Goal: Task Accomplishment & Management: Manage account settings

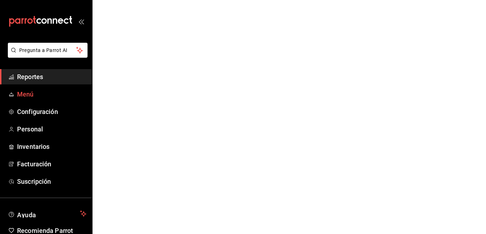
click at [24, 94] on span "Menú" at bounding box center [51, 94] width 69 height 10
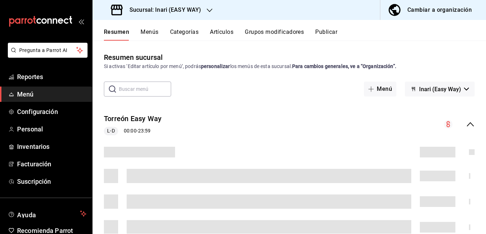
click at [225, 31] on button "Artículos" at bounding box center [222, 34] width 24 height 12
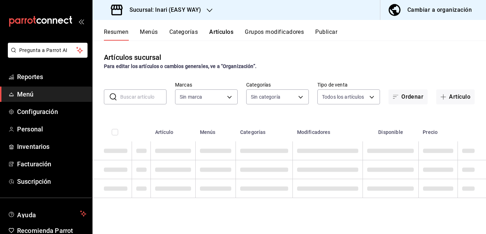
drag, startPoint x: 141, startPoint y: 89, endPoint x: 141, endPoint y: 95, distance: 6.1
click at [141, 95] on input "text" at bounding box center [143, 97] width 46 height 14
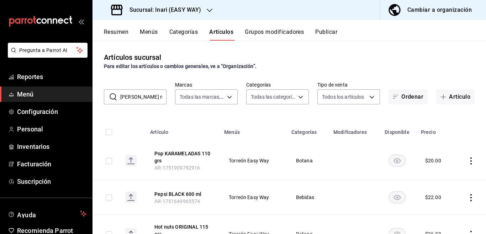
type input "flor nar"
type input "7620f298-b2ed-402a-8097-6bd179e9e54d"
type input "13d83b82-66ec-403d-8e61-e6872e9ff9e0,d461c55d-896a-41ff-9431-d18302c9d4a3,a3873…"
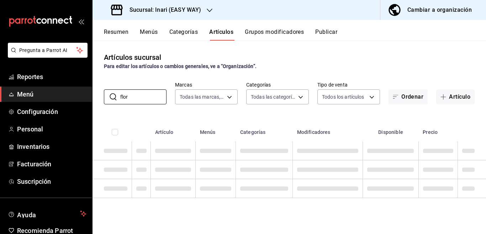
type input "flor"
click at [319, 112] on div "Artículos sucursal Para editar los artículos o cambios generales, ve a “Organiz…" at bounding box center [290, 137] width 394 height 193
click at [150, 96] on input "flor" at bounding box center [143, 97] width 46 height 14
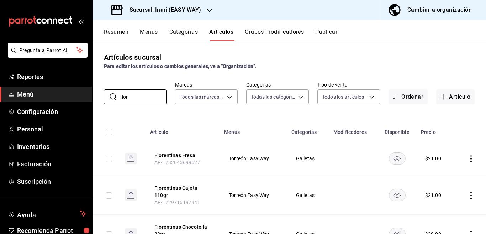
drag, startPoint x: 323, startPoint y: 116, endPoint x: 314, endPoint y: 116, distance: 8.2
click at [321, 116] on div "Artículos sucursal Para editar los artículos o cambios generales, ve a “Organiz…" at bounding box center [290, 137] width 394 height 193
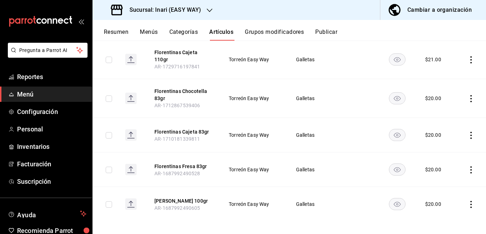
scroll to position [136, 0]
click at [468, 201] on icon "actions" at bounding box center [471, 204] width 7 height 7
click at [441, 184] on span "Editar" at bounding box center [444, 185] width 19 height 7
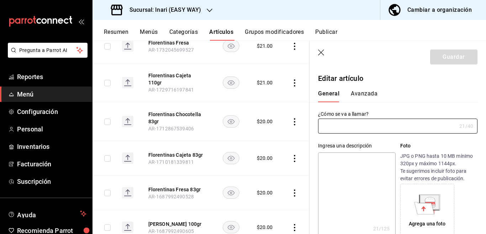
type input "Flor De Naranjo 100gr"
type textarea "Flor De Naranjo 100gr"
type textarea "x"
type input "AR-1687992490605"
type textarea "x"
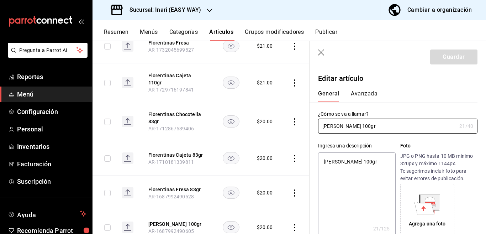
scroll to position [87, 0]
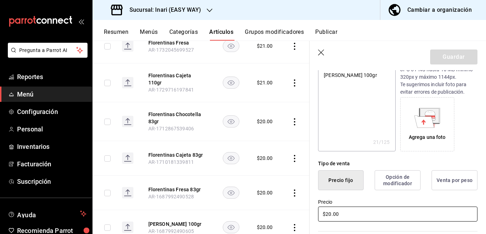
click at [353, 211] on input "$20.00" at bounding box center [398, 214] width 160 height 15
type input "$24.00"
type textarea "x"
type input "$24.00"
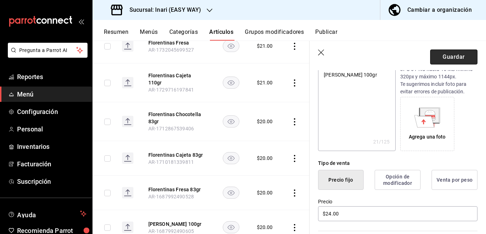
click at [442, 55] on button "Guardar" at bounding box center [454, 57] width 47 height 15
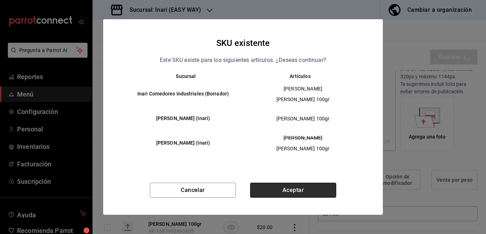
click at [302, 191] on button "Aceptar" at bounding box center [293, 190] width 86 height 15
type textarea "x"
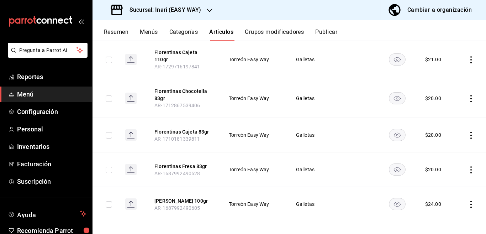
scroll to position [136, 0]
click at [468, 203] on icon "actions" at bounding box center [471, 204] width 7 height 7
click at [438, 186] on span "Editar" at bounding box center [444, 185] width 19 height 7
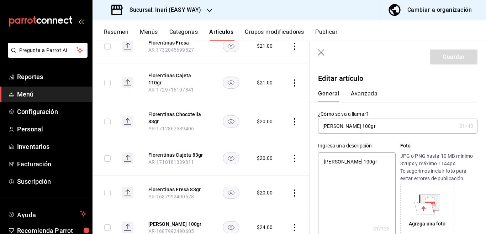
type input "E48"
type input "90101500"
radio input "true"
click at [365, 92] on button "Avanzada" at bounding box center [364, 96] width 27 height 12
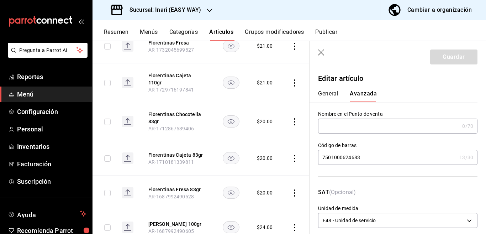
click at [363, 160] on input "7501000624683" at bounding box center [387, 157] width 139 height 14
click at [345, 177] on div "Código de barras 7501000624683 13 /30 Código de barras" at bounding box center [394, 157] width 168 height 46
click at [375, 162] on input "7501000624683" at bounding box center [387, 157] width 139 height 14
click at [365, 175] on div "Código de barras 7501000624683 13 /30 Código de barras" at bounding box center [394, 157] width 168 height 46
click at [330, 91] on button "General" at bounding box center [328, 96] width 20 height 12
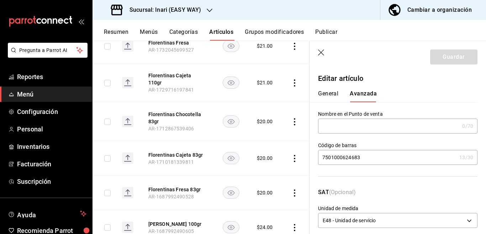
type textarea "x"
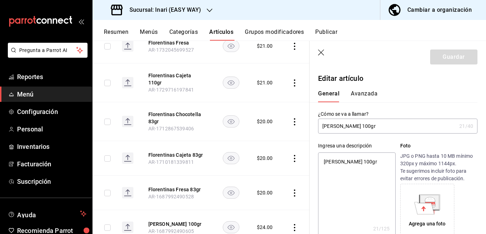
click at [366, 93] on button "Avanzada" at bounding box center [364, 96] width 27 height 12
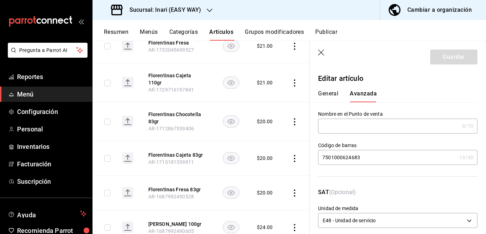
click at [374, 158] on input "7501000624683" at bounding box center [387, 157] width 139 height 14
click at [321, 52] on icon "button" at bounding box center [321, 53] width 6 height 6
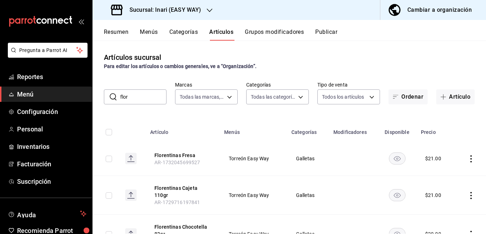
click at [146, 97] on input "flor" at bounding box center [143, 97] width 46 height 14
type input "f"
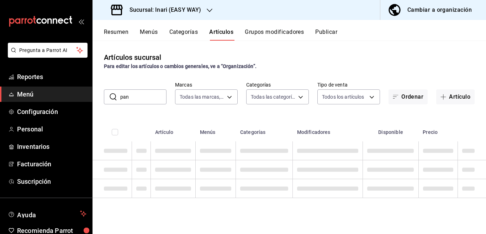
type input "pan crema"
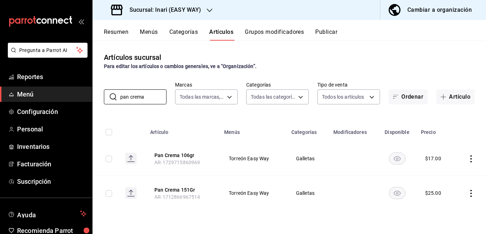
click at [470, 193] on icon "actions" at bounding box center [471, 193] width 7 height 7
click at [448, 215] on span "Eliminar" at bounding box center [450, 215] width 18 height 6
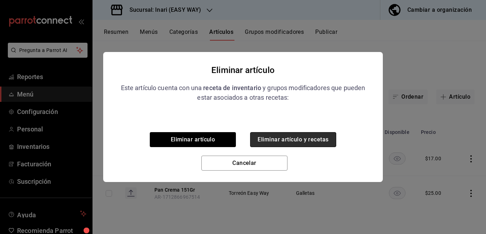
click at [282, 138] on button "Eliminar artículo y recetas" at bounding box center [293, 139] width 86 height 15
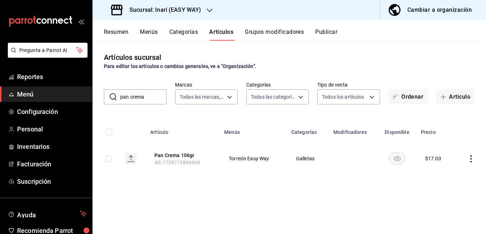
click at [471, 160] on icon "actions" at bounding box center [471, 158] width 7 height 7
click at [446, 174] on span "Editar" at bounding box center [450, 174] width 19 height 7
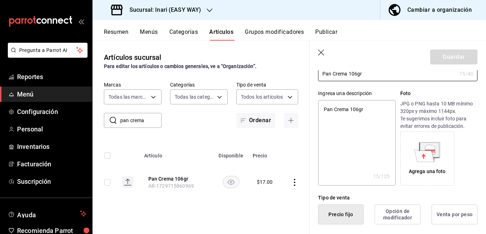
type textarea "x"
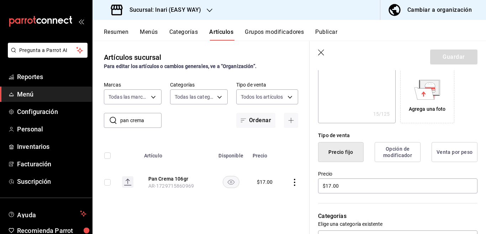
scroll to position [116, 0]
click at [349, 187] on input "$17.00" at bounding box center [398, 184] width 160 height 15
type input "$1.00"
type input "$20.00"
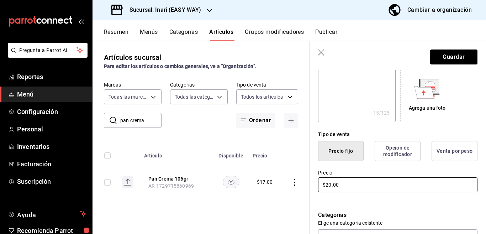
type textarea "x"
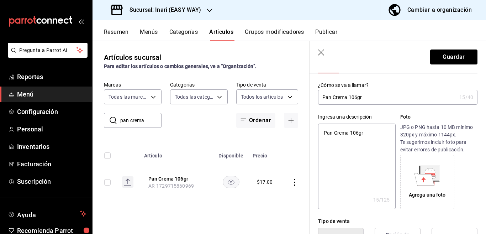
scroll to position [29, 0]
type input "$20.00"
click at [369, 97] on input "Pan Crema 106gr" at bounding box center [387, 97] width 139 height 14
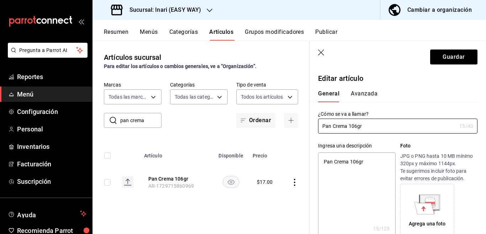
scroll to position [0, 0]
click at [367, 97] on button "Avanzada" at bounding box center [364, 96] width 27 height 12
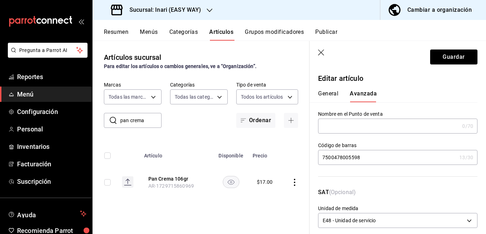
click at [365, 159] on input "7500478005598" at bounding box center [387, 157] width 139 height 14
click at [441, 58] on button "Guardar" at bounding box center [454, 57] width 47 height 15
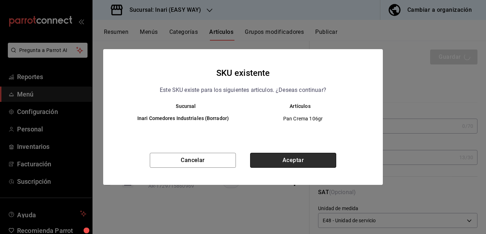
click at [293, 162] on button "Aceptar" at bounding box center [293, 160] width 86 height 15
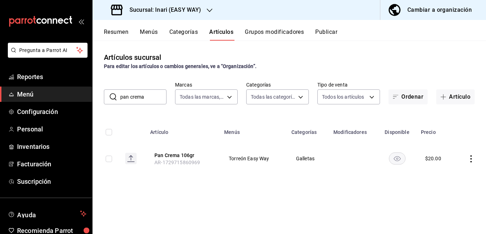
click at [152, 97] on input "pan crema" at bounding box center [143, 97] width 46 height 14
type input "p"
type input "ricanela"
click at [269, 113] on div "Artículos sucursal Para editar los artículos o cambios generales, ve a “Organiz…" at bounding box center [290, 137] width 394 height 193
click at [471, 157] on icon "actions" at bounding box center [471, 158] width 7 height 7
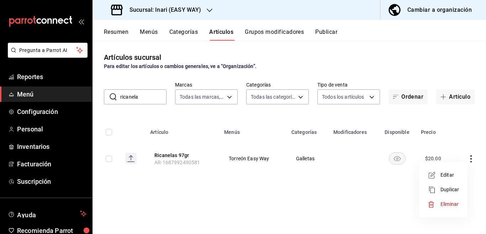
click at [444, 176] on span "Editar" at bounding box center [450, 174] width 19 height 7
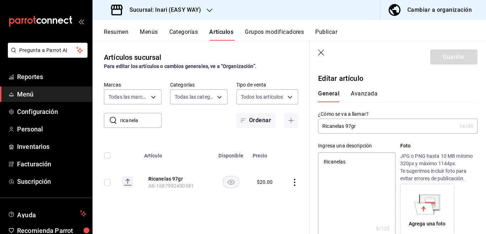
type textarea "x"
type input "$20.00"
type textarea "x"
click at [355, 187] on main "Artículos sucursal Para editar los artículos o cambios generales, ve a “Organiz…" at bounding box center [290, 137] width 394 height 193
click at [360, 184] on main "Artículos sucursal Para editar los artículos o cambios generales, ve a “Organiz…" at bounding box center [290, 137] width 394 height 193
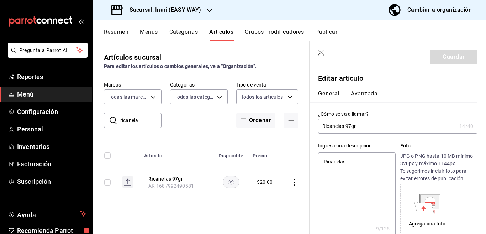
click at [375, 125] on main "Artículos sucursal Para editar los artículos o cambios generales, ve a “Organiz…" at bounding box center [290, 137] width 394 height 193
click at [375, 127] on main "Artículos sucursal Para editar los artículos o cambios generales, ve a “Organiz…" at bounding box center [290, 137] width 394 height 193
click at [365, 171] on main "Artículos sucursal Para editar los artículos o cambios generales, ve a “Organiz…" at bounding box center [290, 137] width 394 height 193
click at [359, 167] on main "Artículos sucursal Para editar los artículos o cambios generales, ve a “Organiz…" at bounding box center [290, 137] width 394 height 193
click at [362, 188] on main "Artículos sucursal Para editar los artículos o cambios generales, ve a “Organiz…" at bounding box center [290, 137] width 394 height 193
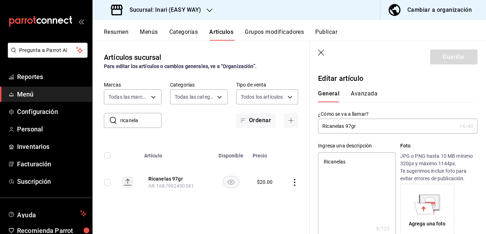
click at [367, 93] on main "Artículos sucursal Para editar los artículos o cambios generales, ve a “Organiz…" at bounding box center [290, 137] width 394 height 193
click at [384, 127] on main "Artículos sucursal Para editar los artículos o cambios generales, ve a “Organiz…" at bounding box center [290, 137] width 394 height 193
click at [299, 154] on th at bounding box center [296, 153] width 28 height 23
click at [300, 157] on th at bounding box center [296, 153] width 28 height 23
click at [244, 136] on div "Artículos sucursal Para editar los artículos o cambios generales, ve a “Organiz…" at bounding box center [201, 137] width 217 height 193
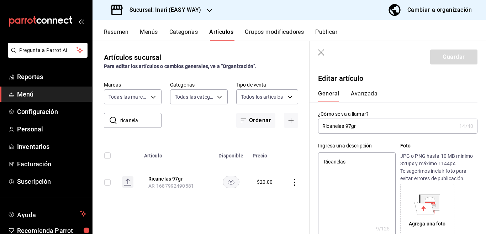
click at [323, 52] on main "Artículos sucursal Para editar los artículos o cambios generales, ve a “Organiz…" at bounding box center [290, 137] width 394 height 193
click at [300, 55] on div "Artículos sucursal Para editar los artículos o cambios generales, ve a “Organiz…" at bounding box center [201, 61] width 217 height 18
click at [322, 51] on main "Artículos sucursal Para editar los artículos o cambios generales, ve a “Organiz…" at bounding box center [290, 137] width 394 height 193
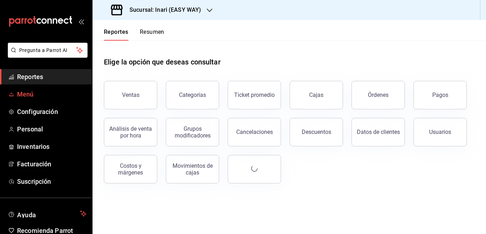
click at [33, 93] on span "Menú" at bounding box center [51, 94] width 69 height 10
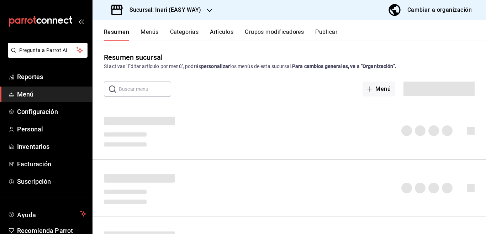
click at [226, 32] on button "Artículos" at bounding box center [222, 34] width 24 height 12
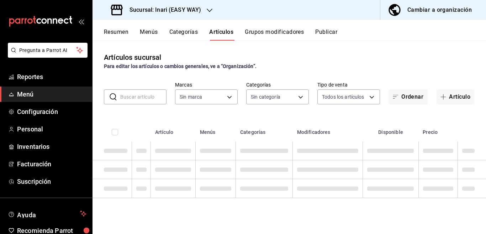
click at [140, 95] on input "text" at bounding box center [143, 97] width 46 height 14
type input "ricane"
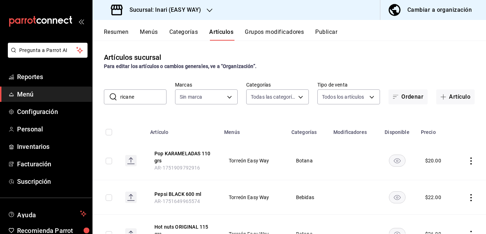
type input "13d83b82-66ec-403d-8e61-e6872e9ff9e0,d461c55d-896a-41ff-9431-d18302c9d4a3,a3873…"
type input "7620f298-b2ed-402a-8097-6bd179e9e54d"
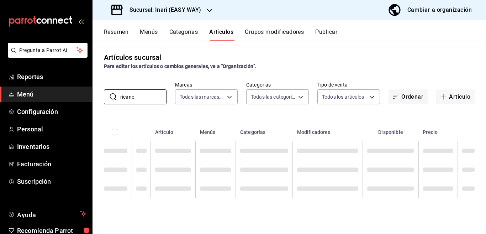
click at [306, 114] on div "Artículos sucursal Para editar los artículos o cambios generales, ve a “Organiz…" at bounding box center [290, 137] width 394 height 193
click at [152, 96] on input "ricane" at bounding box center [143, 97] width 46 height 14
type input "ricane"
click at [354, 118] on div "Artículos sucursal Para editar los artículos o cambios generales, ve a “Organiz…" at bounding box center [290, 137] width 394 height 193
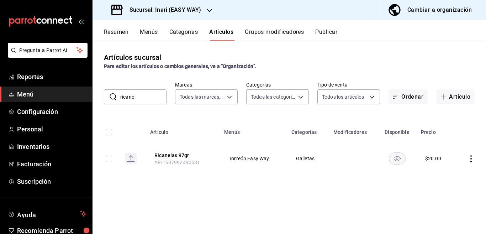
click at [472, 161] on icon "actions" at bounding box center [471, 158] width 7 height 7
click at [443, 175] on span "Editar" at bounding box center [450, 174] width 19 height 7
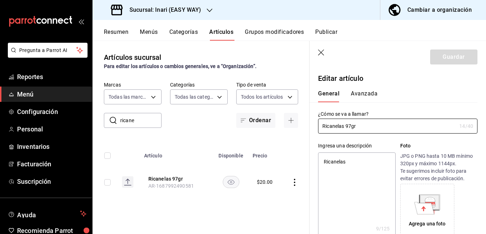
type textarea "x"
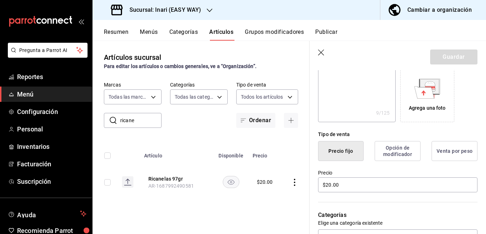
scroll to position [145, 0]
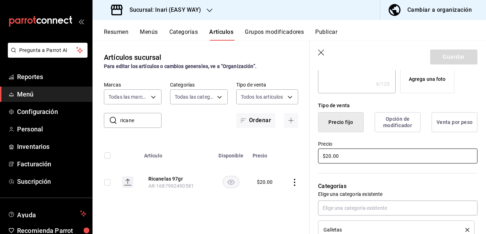
click at [361, 160] on input "$20.00" at bounding box center [398, 156] width 160 height 15
type input "$2.00"
type textarea "x"
type input "$24.00"
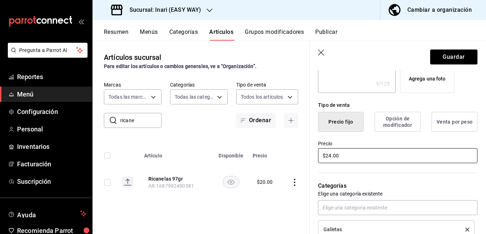
type textarea "x"
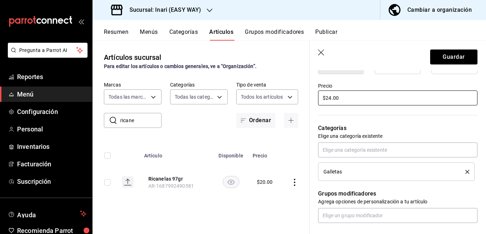
scroll to position [203, 0]
type input "$24.00"
click at [437, 53] on button "Guardar" at bounding box center [454, 57] width 47 height 15
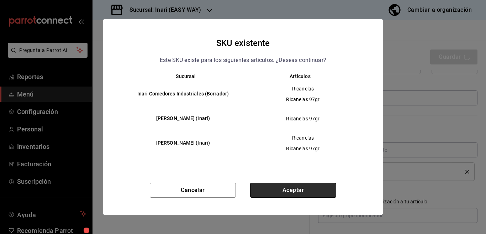
click at [301, 189] on button "Aceptar" at bounding box center [293, 190] width 86 height 15
type textarea "x"
type input "AR-1756130694391"
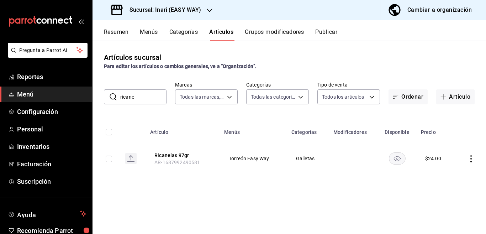
click at [473, 160] on icon "actions" at bounding box center [471, 158] width 7 height 7
click at [449, 174] on span "Editar" at bounding box center [450, 174] width 19 height 7
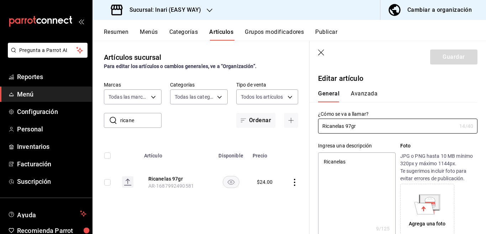
type textarea "x"
type input "$24.00"
click at [361, 93] on button "Avanzada" at bounding box center [364, 96] width 27 height 12
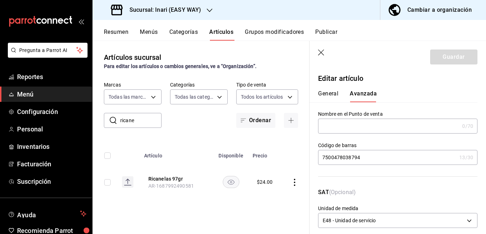
click at [364, 155] on input "7500478038794" at bounding box center [387, 157] width 139 height 14
click at [321, 53] on icon "button" at bounding box center [321, 53] width 7 height 7
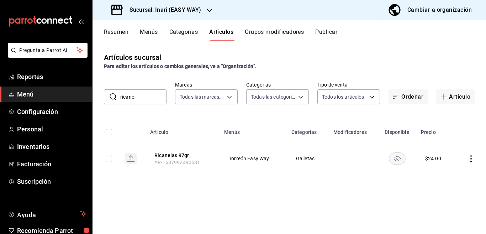
drag, startPoint x: 153, startPoint y: 93, endPoint x: 162, endPoint y: 102, distance: 12.3
click at [153, 93] on input "ricane" at bounding box center [143, 97] width 46 height 14
type input "r"
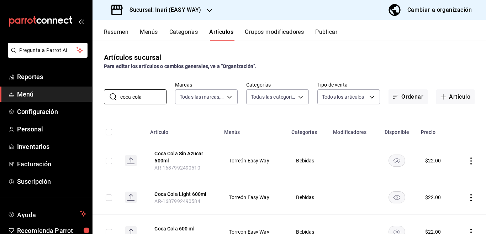
type input "coca cola"
click at [297, 116] on div "Artículos sucursal Para editar los artículos o cambios generales, ve a “Organiz…" at bounding box center [290, 137] width 394 height 193
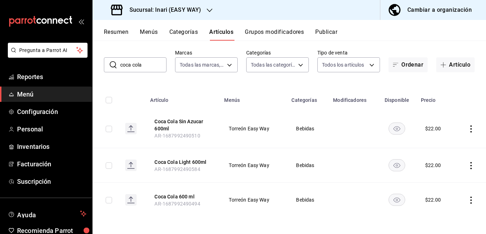
scroll to position [32, 0]
click at [468, 199] on icon "actions" at bounding box center [471, 199] width 7 height 7
click at [442, 187] on span "Editar" at bounding box center [444, 185] width 19 height 7
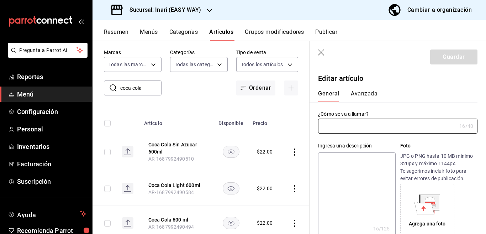
type input "Coca Cola 600 ml"
type textarea "Coca Cola 600 ml"
type textarea "x"
type input "AR-1687992490494"
type textarea "x"
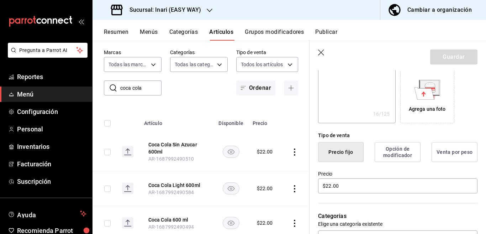
scroll to position [116, 0]
click at [349, 185] on input "$22.00" at bounding box center [398, 184] width 160 height 15
type input "$2.00"
type textarea "x"
type input "$24.00"
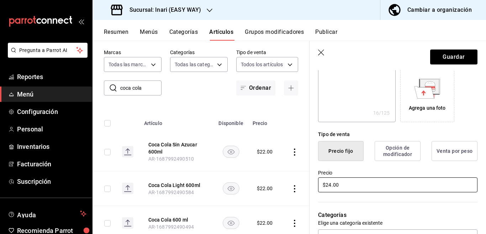
type textarea "x"
type input "$24.00"
click at [442, 55] on button "Guardar" at bounding box center [454, 57] width 47 height 15
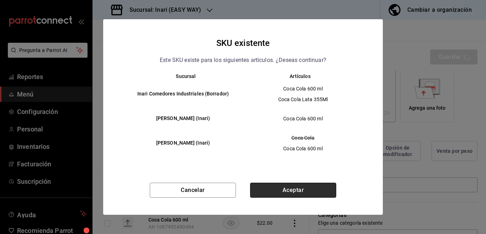
click at [298, 189] on button "Aceptar" at bounding box center [293, 190] width 86 height 15
type textarea "x"
type input "AR-1756130783514"
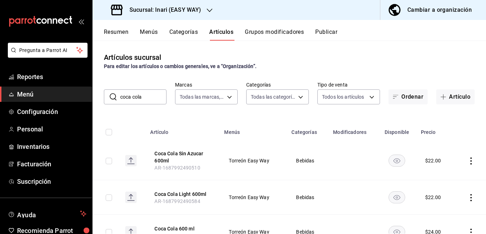
click at [149, 99] on input "coca cola" at bounding box center [143, 97] width 46 height 14
type input "c"
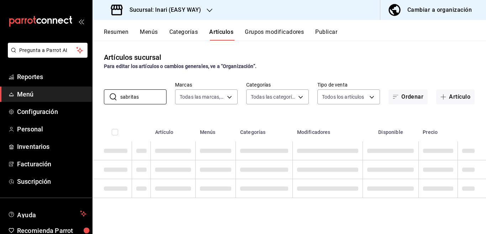
click at [252, 111] on div "Artículos sucursal Para editar los artículos o cambios generales, ve a “Organiz…" at bounding box center [290, 137] width 394 height 193
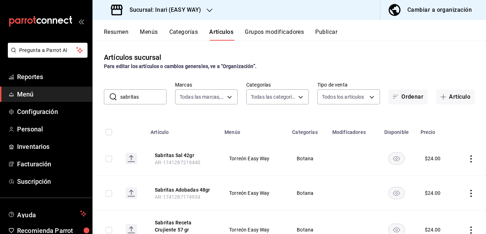
click at [147, 96] on input "sabritas" at bounding box center [143, 97] width 46 height 14
type input "s"
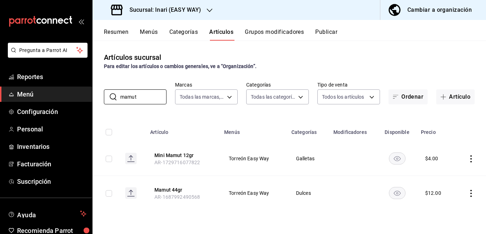
type input "mamut"
click at [471, 192] on icon "actions" at bounding box center [471, 193] width 7 height 7
click at [449, 182] on li "Editar" at bounding box center [443, 186] width 43 height 15
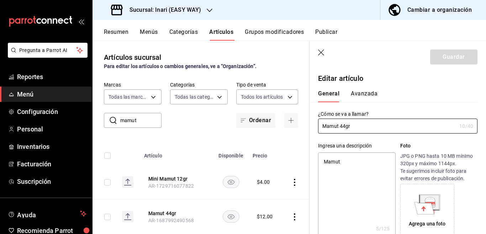
type textarea "x"
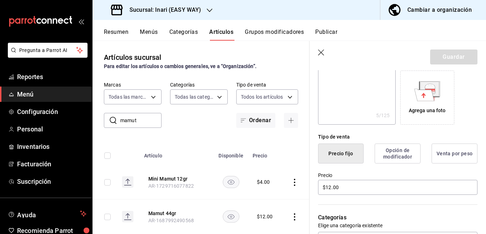
scroll to position [116, 0]
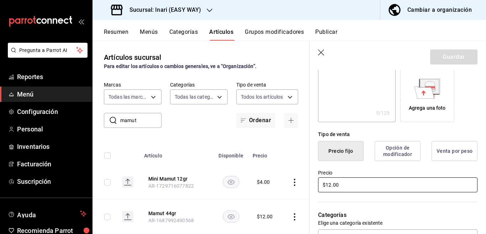
click at [358, 186] on input "$12.00" at bounding box center [398, 184] width 160 height 15
type input "$1.00"
type textarea "x"
type input "$14.00"
type textarea "x"
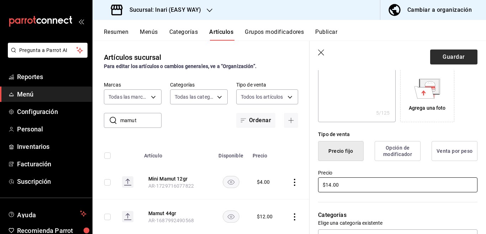
type input "$14.00"
click at [437, 59] on button "Guardar" at bounding box center [454, 57] width 47 height 15
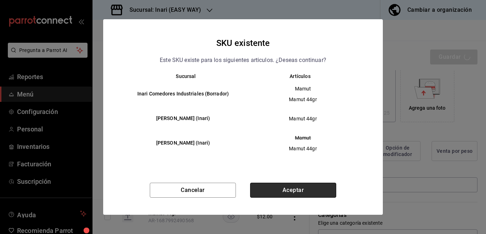
click at [287, 189] on button "Aceptar" at bounding box center [293, 190] width 86 height 15
type textarea "x"
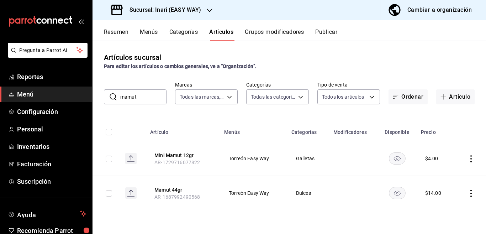
click at [472, 159] on icon "actions" at bounding box center [471, 158] width 1 height 7
click at [446, 203] on span "Eliminar" at bounding box center [450, 204] width 18 height 6
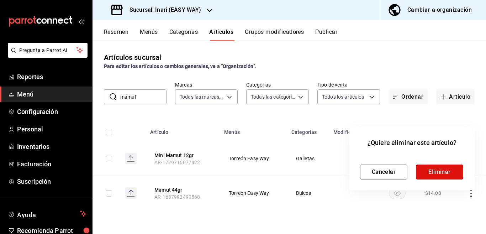
drag, startPoint x: 429, startPoint y: 170, endPoint x: 428, endPoint y: 175, distance: 5.1
click at [429, 171] on button "Eliminar" at bounding box center [439, 172] width 47 height 15
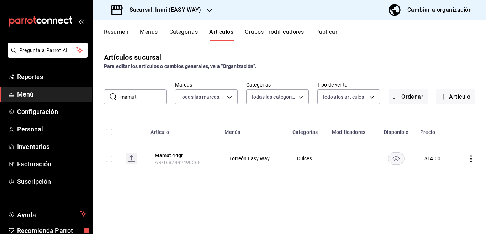
drag, startPoint x: 143, startPoint y: 93, endPoint x: 147, endPoint y: 103, distance: 10.6
click at [144, 98] on input "mamut" at bounding box center [143, 97] width 46 height 14
type input "m"
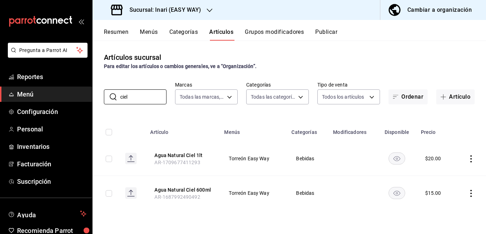
type input "ciel"
click at [471, 158] on icon "actions" at bounding box center [471, 158] width 7 height 7
click at [446, 176] on span "Editar" at bounding box center [450, 174] width 19 height 7
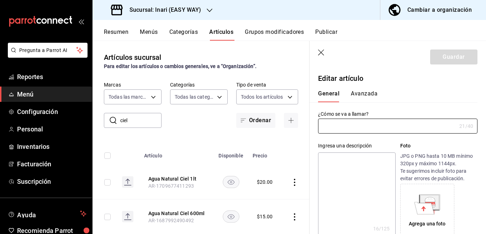
type input "Agua Natural Ciel 1lt"
type textarea "Agua Natural 1lt"
type textarea "x"
type input "AR-1709677411293"
type textarea "x"
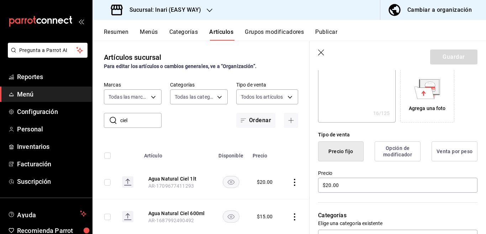
scroll to position [116, 0]
click at [359, 182] on input "$20.00" at bounding box center [398, 184] width 160 height 15
type input "$2.00"
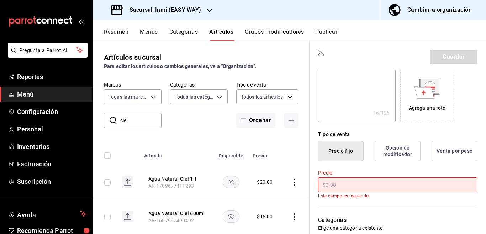
type textarea "x"
type input "$18.00"
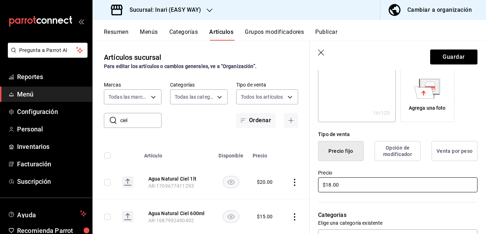
type textarea "x"
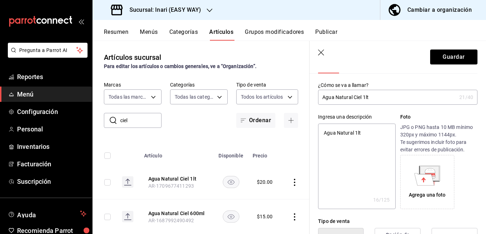
scroll to position [29, 0]
type input "$18.00"
click at [435, 56] on button "Guardar" at bounding box center [454, 57] width 47 height 15
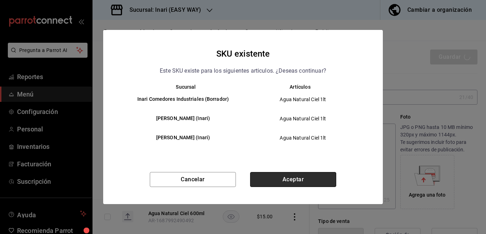
click at [296, 180] on button "Aceptar" at bounding box center [293, 179] width 86 height 15
type textarea "x"
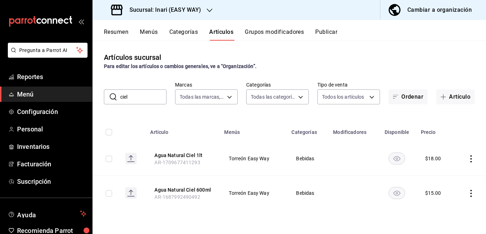
click at [222, 116] on div "Artículos sucursal Para editar los artículos o cambios generales, ve a “Organiz…" at bounding box center [290, 137] width 394 height 193
click at [207, 10] on icon "button" at bounding box center [210, 11] width 6 height 4
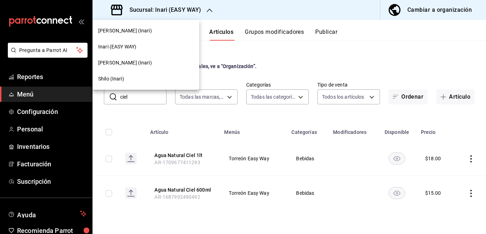
click at [127, 59] on span "[PERSON_NAME] (Inari)" at bounding box center [125, 62] width 54 height 7
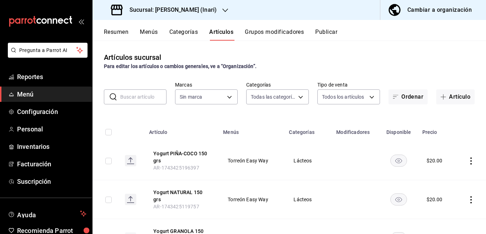
type input "102b5909-c77c-44b9-88fa-d5f04eeee308,2d1ec5e3-3438-4ab9-a38d-5748d8cfb472,201f2…"
type input "56fbb0f3-006a-4ed7-a5c0-48b255614585"
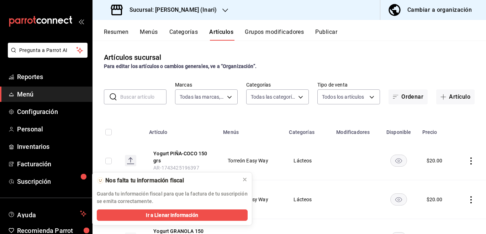
click at [267, 121] on th "Menús" at bounding box center [252, 130] width 66 height 23
click at [133, 94] on input "text" at bounding box center [143, 97] width 46 height 14
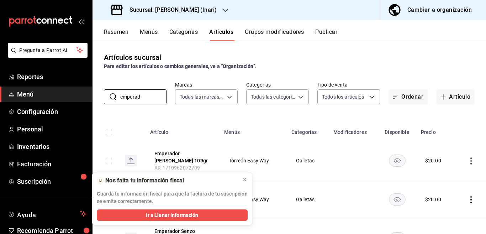
type input "emperad"
click at [267, 110] on div "Artículos sucursal Para editar los artículos o cambios generales, ve a “Organiz…" at bounding box center [290, 137] width 394 height 193
click at [246, 179] on icon at bounding box center [245, 179] width 3 height 3
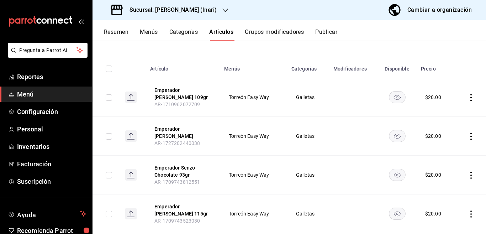
scroll to position [63, 0]
click at [471, 97] on icon "actions" at bounding box center [471, 97] width 1 height 7
click at [442, 113] on span "Editar" at bounding box center [444, 113] width 19 height 7
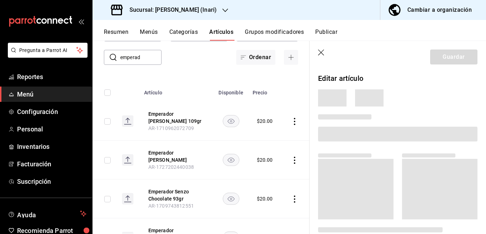
scroll to position [63, 0]
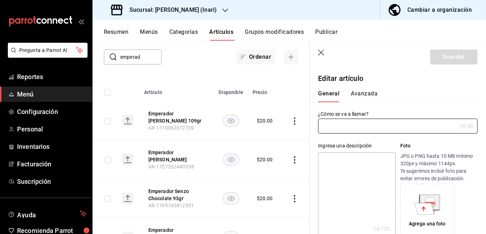
type input "Emperador [PERSON_NAME] 109gr"
type textarea "Emperador [PERSON_NAME] 109gr"
type textarea "x"
type input "AR-1710962072709"
type textarea "x"
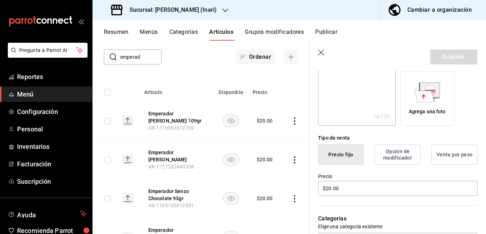
scroll to position [116, 0]
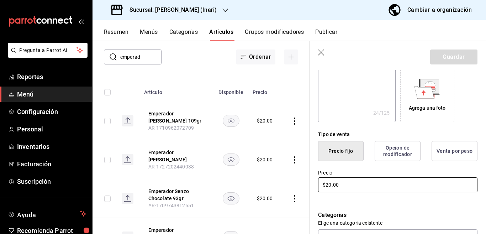
click at [356, 187] on input "$20.00" at bounding box center [398, 184] width 160 height 15
type input "$2.00"
type textarea "x"
type input "$24.00"
type textarea "x"
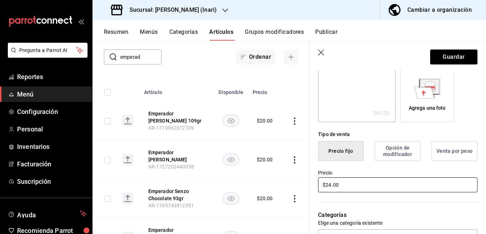
click at [355, 185] on input "$24.00" at bounding box center [398, 184] width 160 height 15
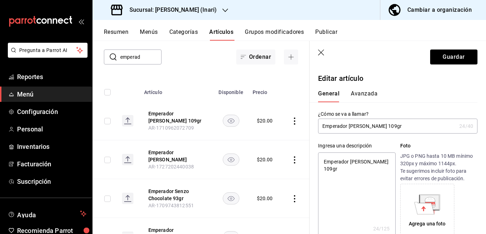
scroll to position [0, 0]
type input "$24.00"
click at [448, 53] on button "Guardar" at bounding box center [454, 57] width 47 height 15
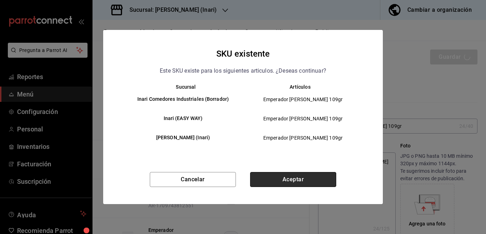
click at [291, 178] on button "Aceptar" at bounding box center [293, 179] width 86 height 15
type textarea "x"
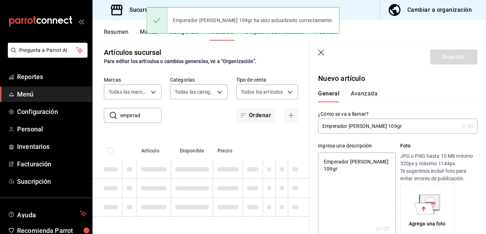
type textarea "x"
type input "AR-1756131454088"
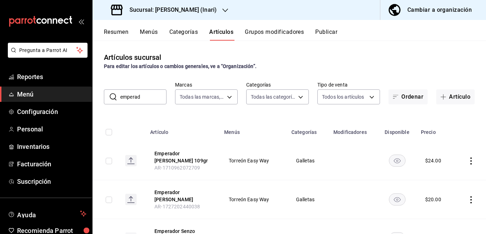
click at [150, 96] on input "emperad" at bounding box center [143, 97] width 46 height 14
type input "e"
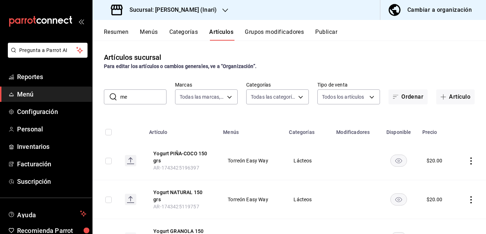
type input "m"
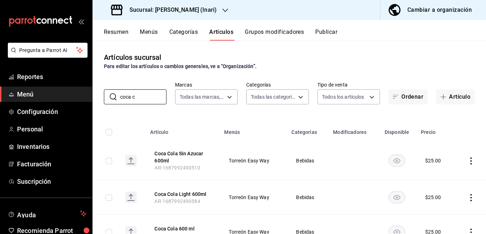
type input "coca c"
click at [282, 112] on div "Artículos sucursal Para editar los artículos o cambios generales, ve a “Organiz…" at bounding box center [290, 137] width 394 height 193
click at [468, 161] on icon "actions" at bounding box center [471, 160] width 7 height 7
click at [247, 179] on div at bounding box center [243, 117] width 486 height 234
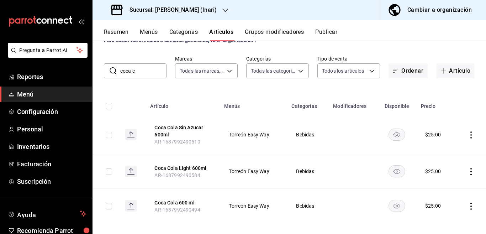
scroll to position [26, 0]
click at [468, 206] on icon "actions" at bounding box center [471, 205] width 7 height 7
click at [437, 187] on span "Editar" at bounding box center [444, 185] width 19 height 7
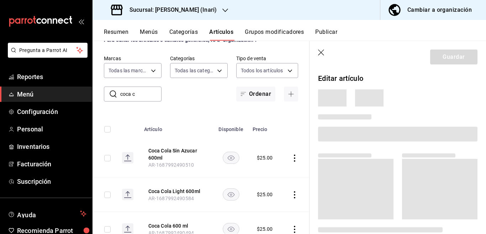
scroll to position [27, 0]
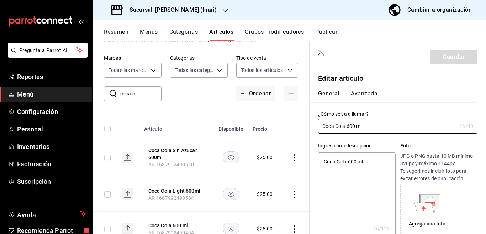
type textarea "x"
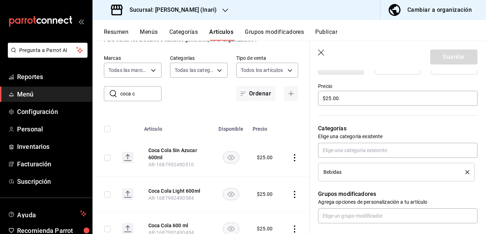
scroll to position [203, 0]
click at [350, 100] on input "$25.00" at bounding box center [398, 97] width 160 height 15
type input "$2.00"
type textarea "x"
type input "$24.00"
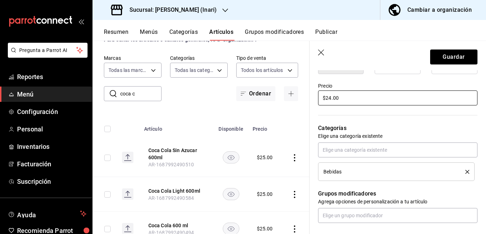
type textarea "x"
type input "$24.00"
click at [448, 54] on button "Guardar" at bounding box center [454, 57] width 47 height 15
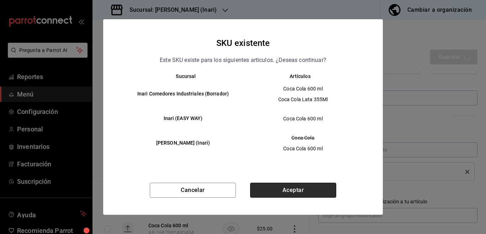
click at [298, 189] on button "Aceptar" at bounding box center [293, 190] width 86 height 15
type textarea "x"
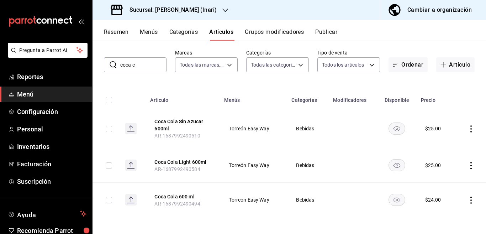
scroll to position [32, 0]
click at [143, 68] on input "coca c" at bounding box center [143, 64] width 46 height 14
type input "c"
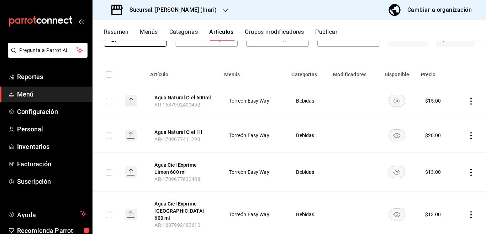
scroll to position [58, 0]
type input "ciel"
click at [471, 136] on icon "actions" at bounding box center [471, 135] width 1 height 7
click at [441, 150] on span "Editar" at bounding box center [444, 151] width 19 height 7
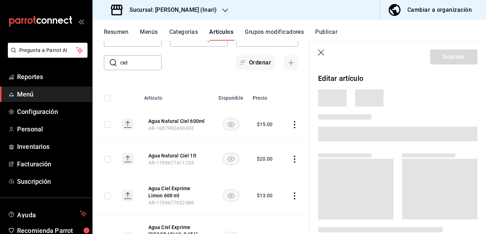
scroll to position [58, 0]
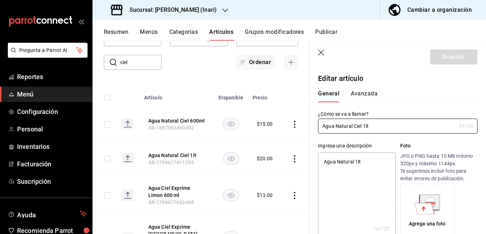
type textarea "x"
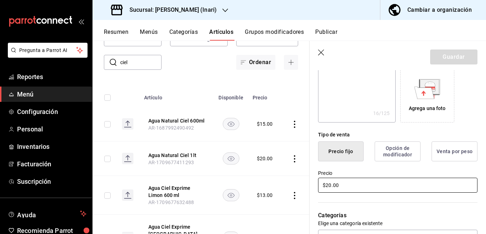
scroll to position [116, 0]
click at [355, 180] on input "$20.00" at bounding box center [398, 184] width 160 height 15
type input "$2.00"
type textarea "x"
type input "$18.00"
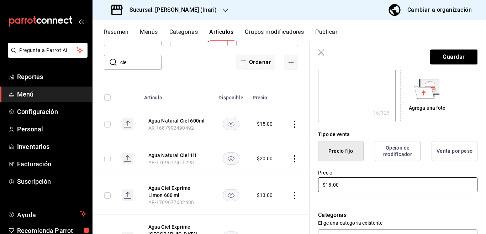
type textarea "x"
type input "$18.00"
click at [447, 57] on button "Guardar" at bounding box center [454, 57] width 47 height 15
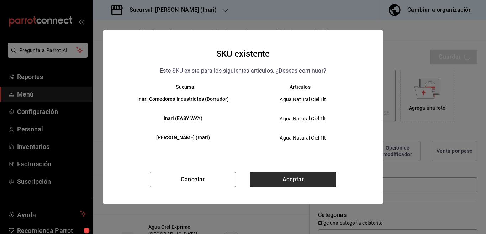
click at [291, 178] on button "Aceptar" at bounding box center [293, 179] width 86 height 15
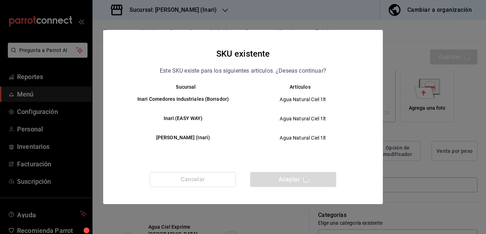
type textarea "x"
type input "AR-1756131517078"
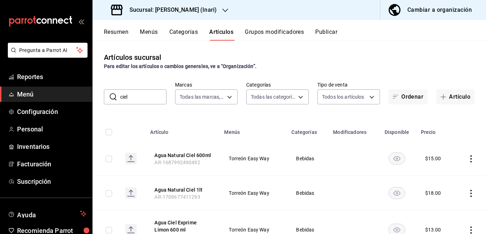
click at [144, 101] on input "ciel" at bounding box center [143, 97] width 46 height 14
type input "c"
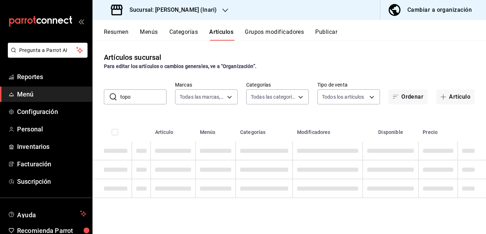
type input "topo chico"
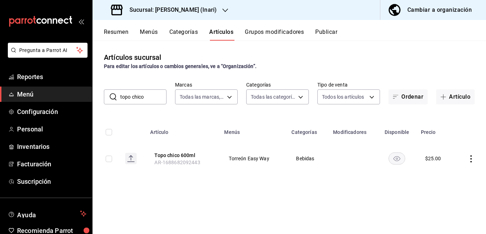
click at [471, 160] on icon "actions" at bounding box center [471, 158] width 7 height 7
click at [448, 174] on span "Editar" at bounding box center [450, 174] width 19 height 7
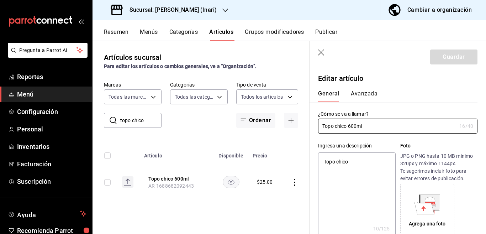
type textarea "x"
type input "$25.00"
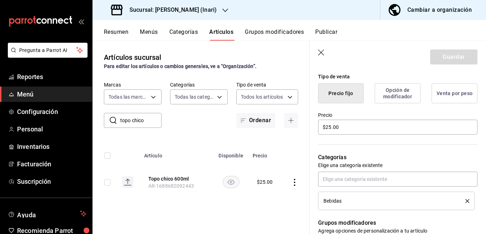
scroll to position [173, 0]
click at [358, 128] on input "$25.00" at bounding box center [398, 127] width 160 height 15
type textarea "x"
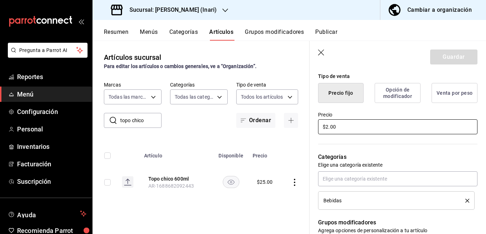
type input "$24.00"
type textarea "x"
type input "$24.00"
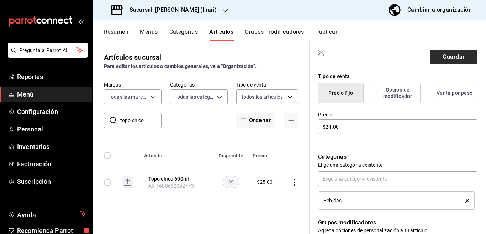
click at [449, 56] on button "Guardar" at bounding box center [454, 57] width 47 height 15
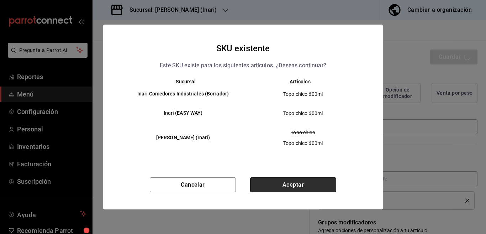
click at [276, 181] on button "Aceptar" at bounding box center [293, 184] width 86 height 15
type textarea "x"
